Goal: Transaction & Acquisition: Purchase product/service

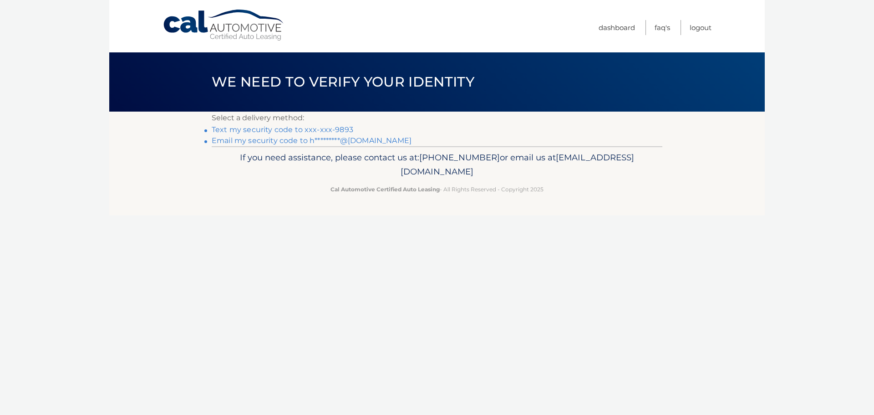
click at [265, 128] on link "Text my security code to xxx-xxx-9893" at bounding box center [283, 129] width 142 height 9
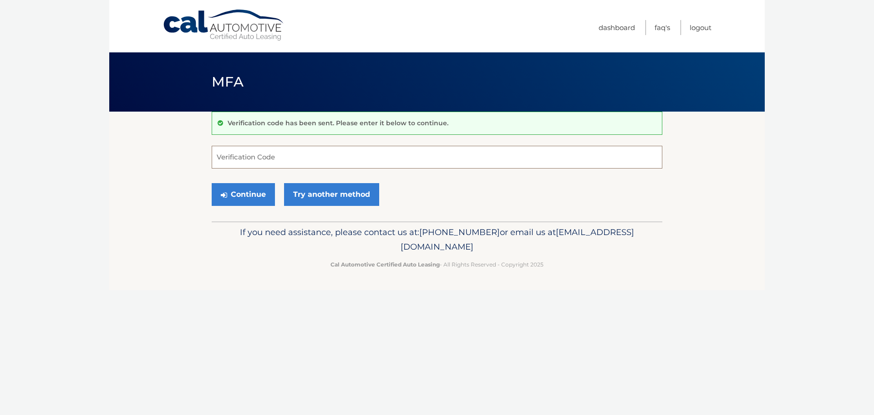
click at [336, 162] on input "Verification Code" at bounding box center [437, 157] width 451 height 23
type input "136586"
click at [220, 193] on button "Continue" at bounding box center [243, 194] width 63 height 23
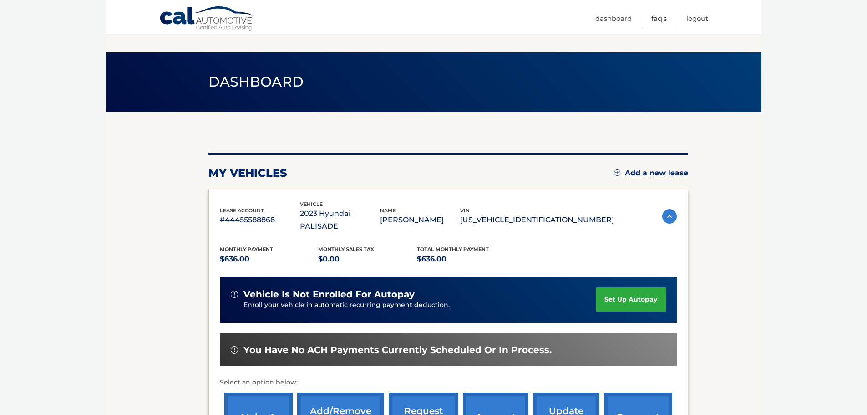
scroll to position [86, 0]
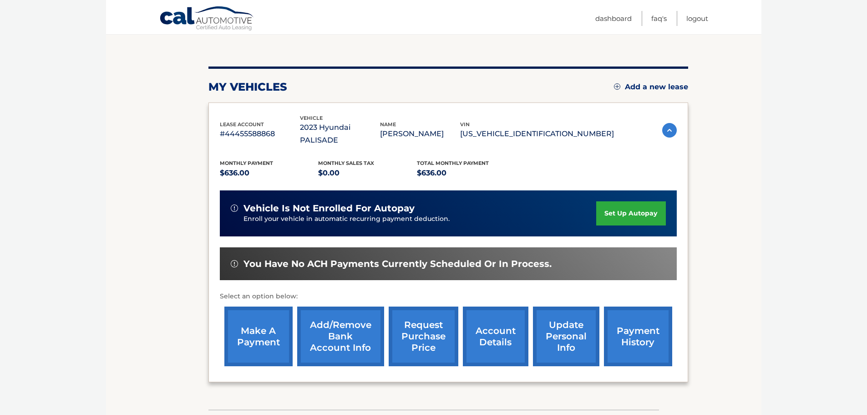
click at [250, 348] on link "make a payment" at bounding box center [258, 336] width 68 height 60
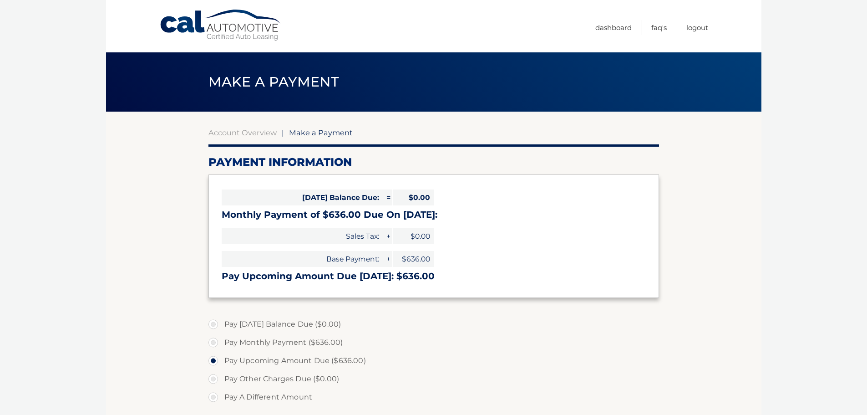
select select "ZTdmOGM5Y2EtMmIzZC00ZWNlLTliNjktM2VlMDEwMWNkMGYw"
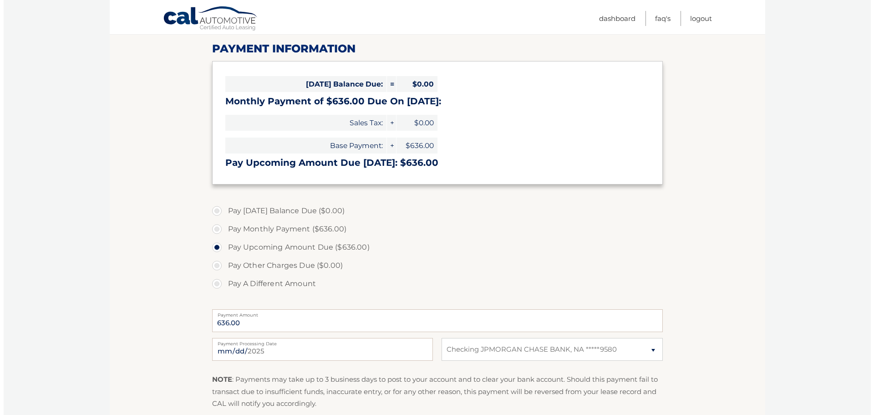
scroll to position [198, 0]
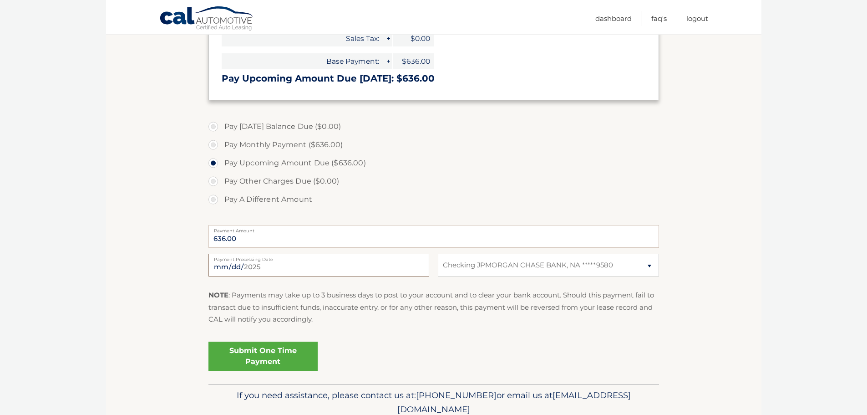
click at [296, 268] on input "2025-09-12" at bounding box center [319, 265] width 221 height 23
type input "2025-09-15"
click at [290, 355] on link "Submit One Time Payment" at bounding box center [263, 355] width 109 height 29
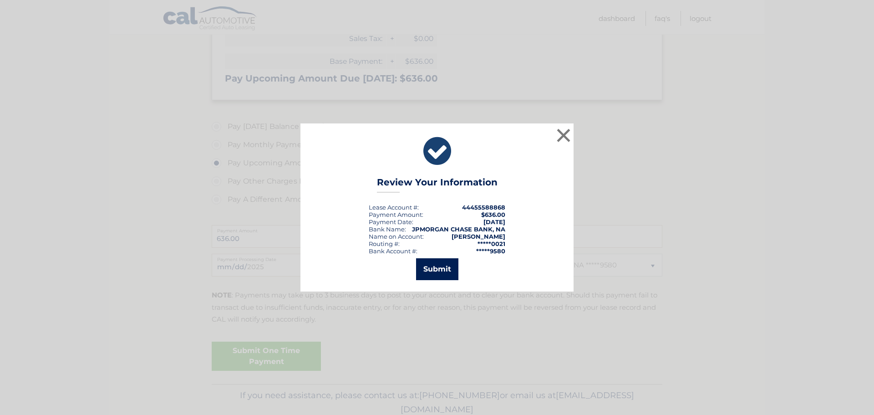
click at [432, 275] on button "Submit" at bounding box center [437, 269] width 42 height 22
